Goal: Task Accomplishment & Management: Manage account settings

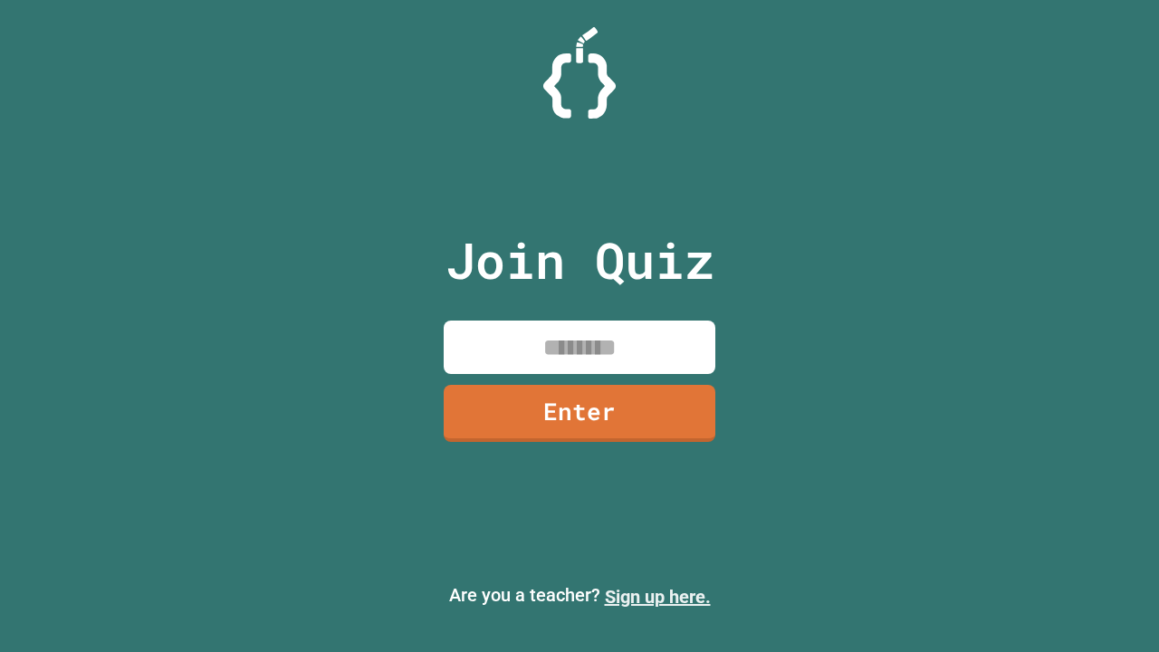
click at [657, 597] on link "Sign up here." at bounding box center [658, 597] width 106 height 22
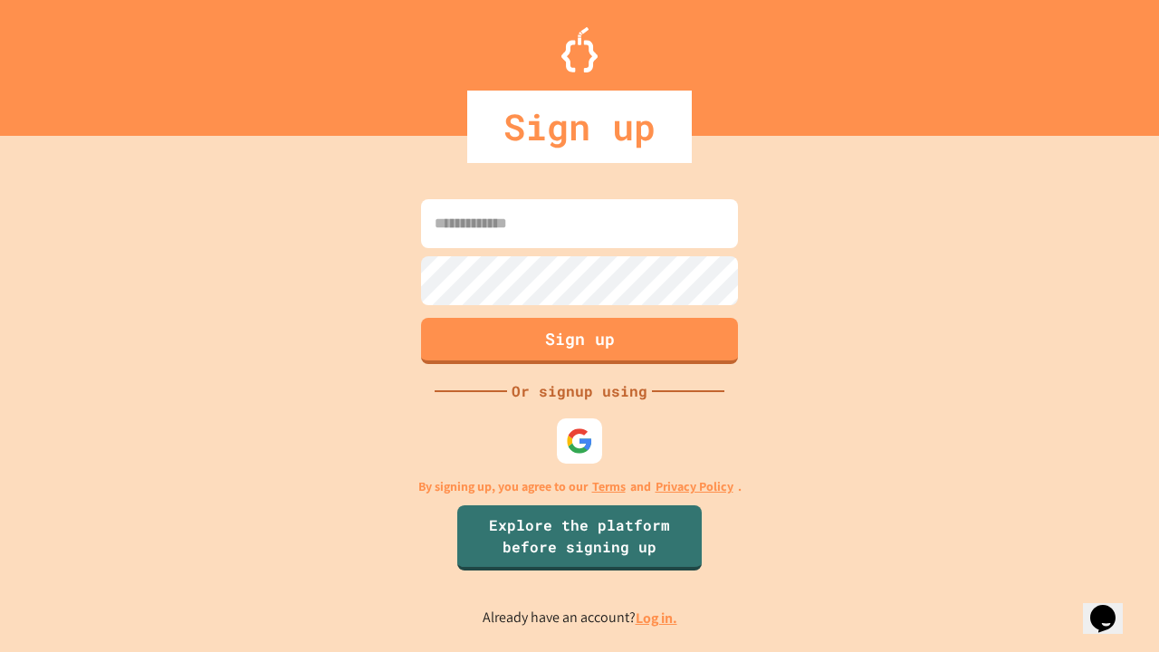
click at [657, 618] on link "Log in." at bounding box center [657, 618] width 42 height 19
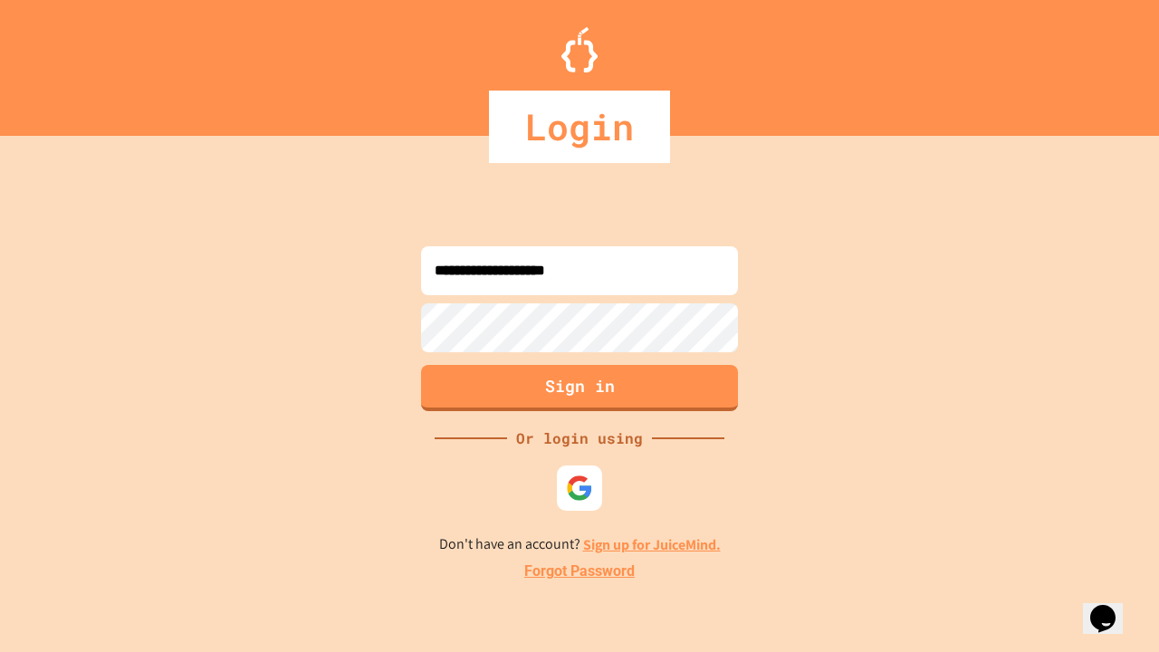
type input "**********"
